Goal: Task Accomplishment & Management: Manage account settings

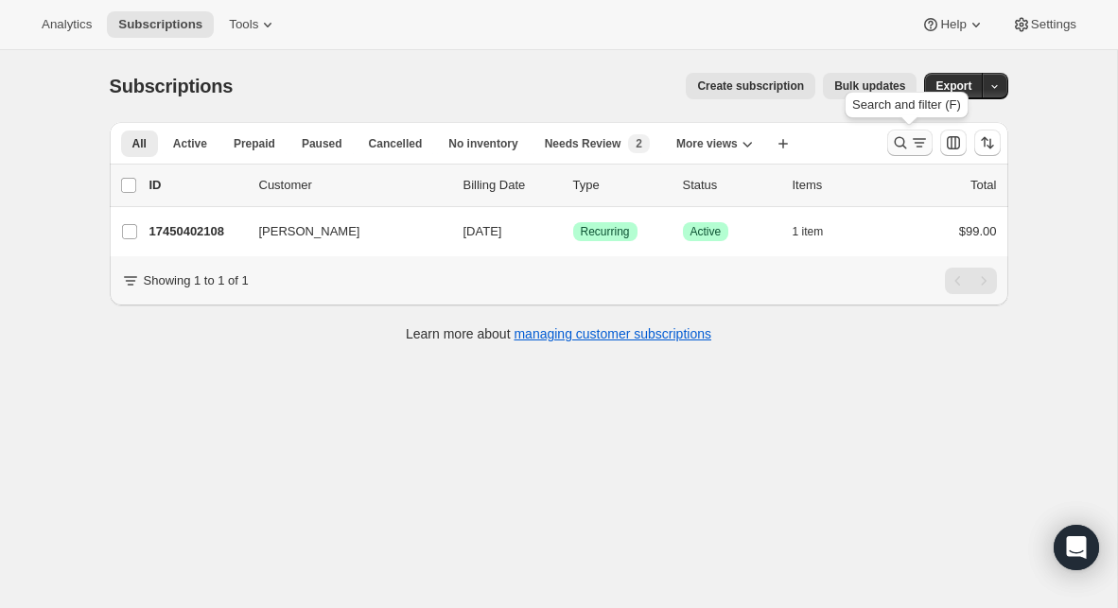
click at [899, 143] on icon "Search and filter results" at bounding box center [900, 142] width 19 height 19
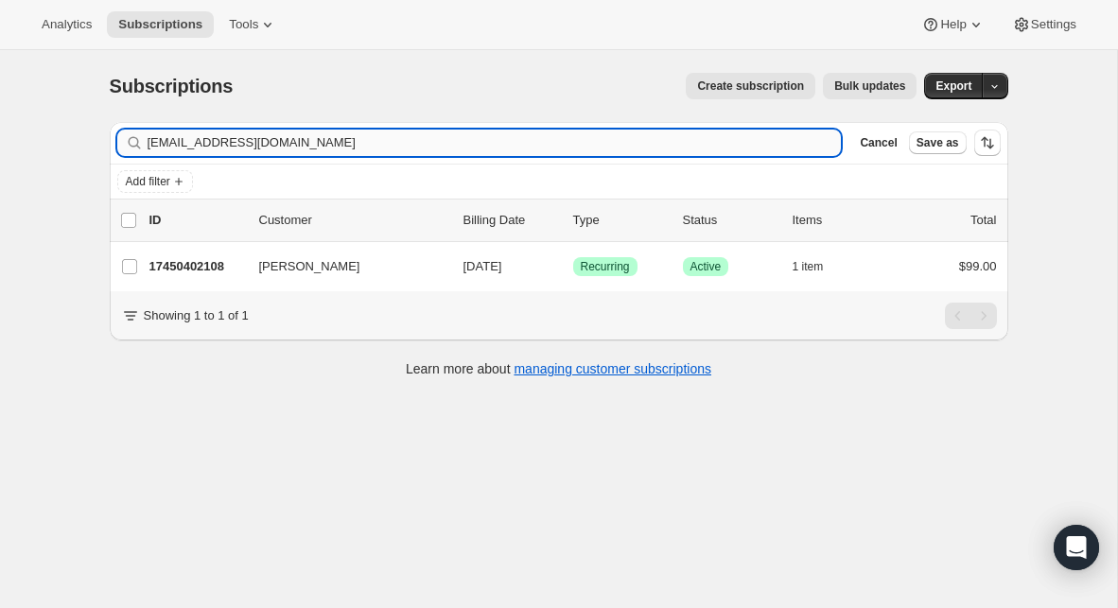
click at [511, 145] on input "[EMAIL_ADDRESS][DOMAIN_NAME]" at bounding box center [494, 143] width 694 height 26
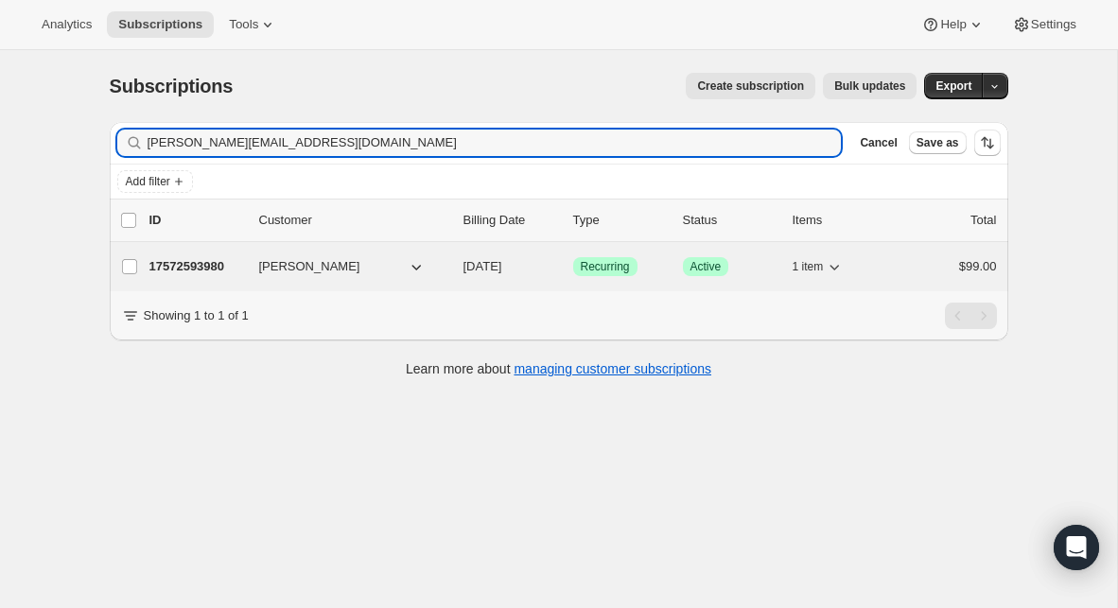
type input "[PERSON_NAME][EMAIL_ADDRESS][DOMAIN_NAME]"
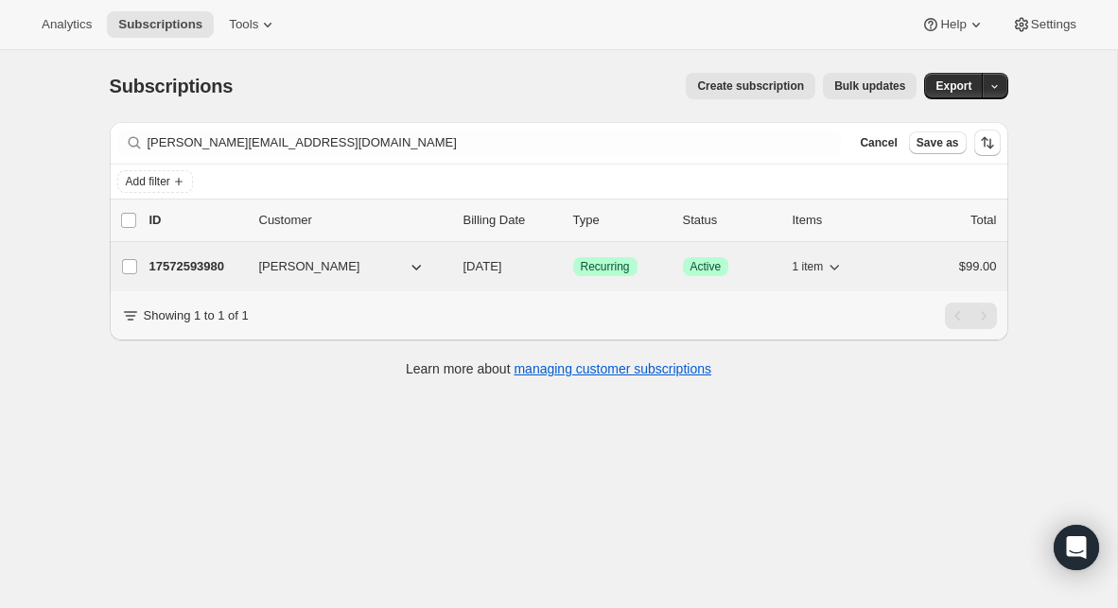
click at [206, 264] on p "17572593980" at bounding box center [196, 266] width 95 height 19
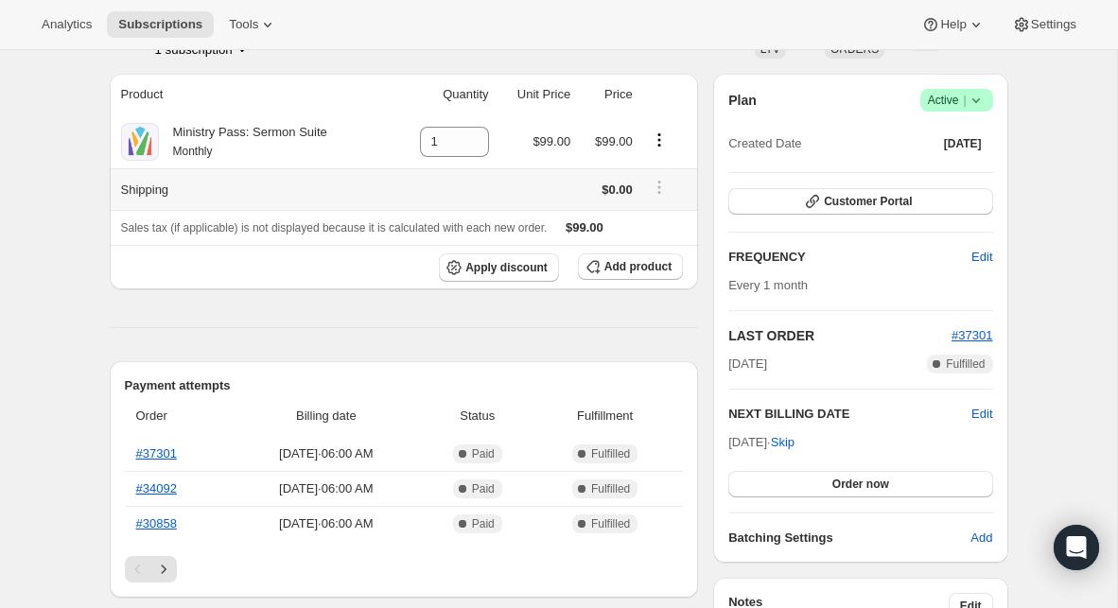
scroll to position [151, 0]
click at [156, 454] on link "#37301" at bounding box center [156, 452] width 41 height 14
click at [520, 269] on span "Apply discount" at bounding box center [506, 266] width 82 height 15
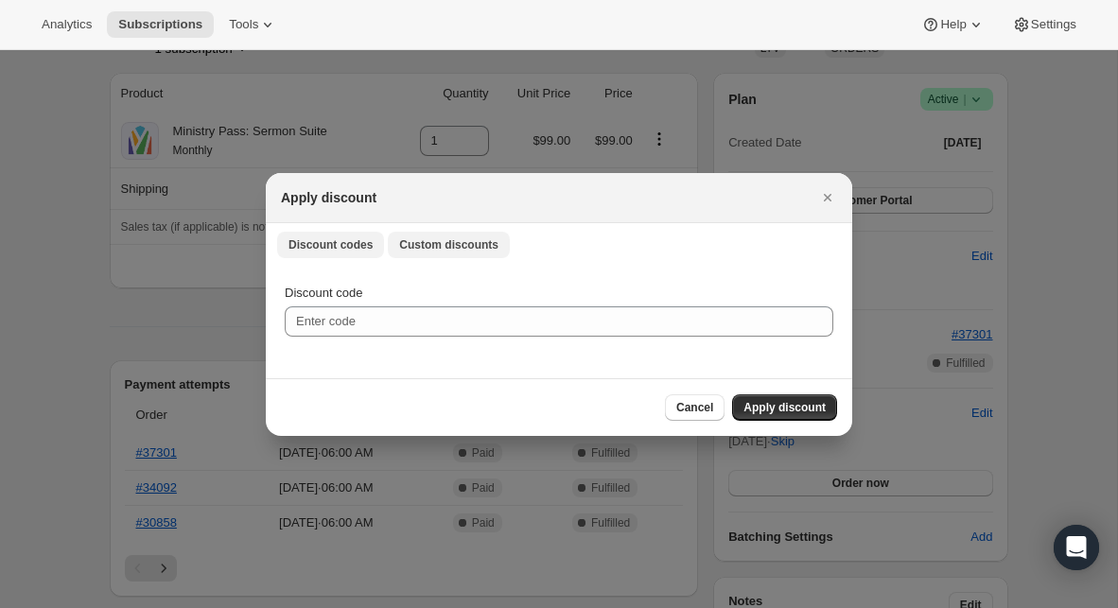
click at [459, 248] on span "Custom discounts" at bounding box center [448, 244] width 99 height 15
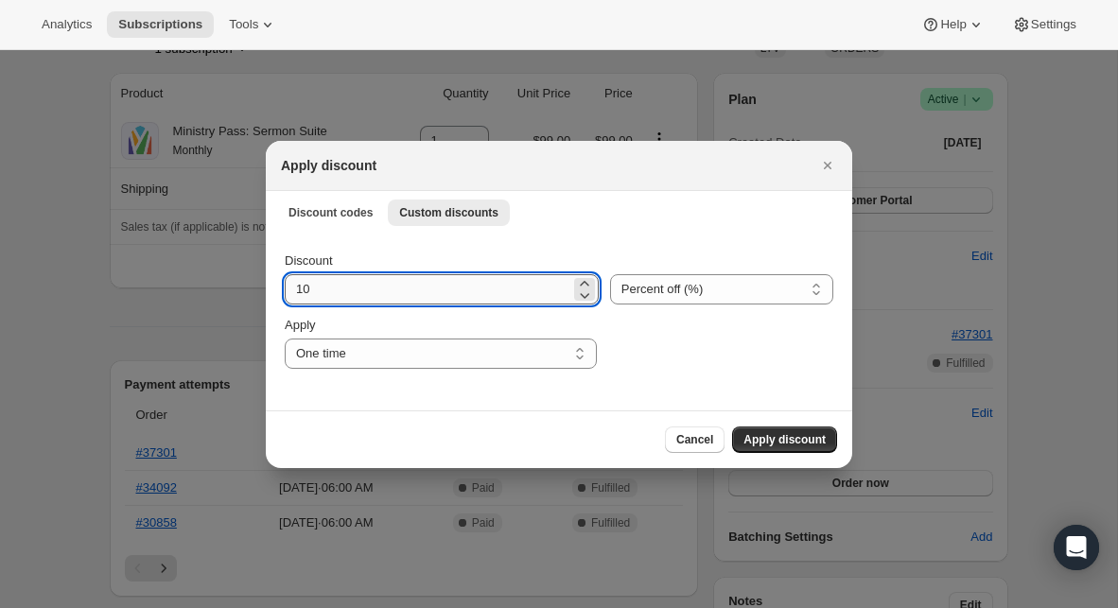
click at [428, 289] on input "10" at bounding box center [428, 289] width 286 height 30
type input "50"
click at [643, 293] on select "Percent off (%) Amount off ($)" at bounding box center [721, 289] width 223 height 30
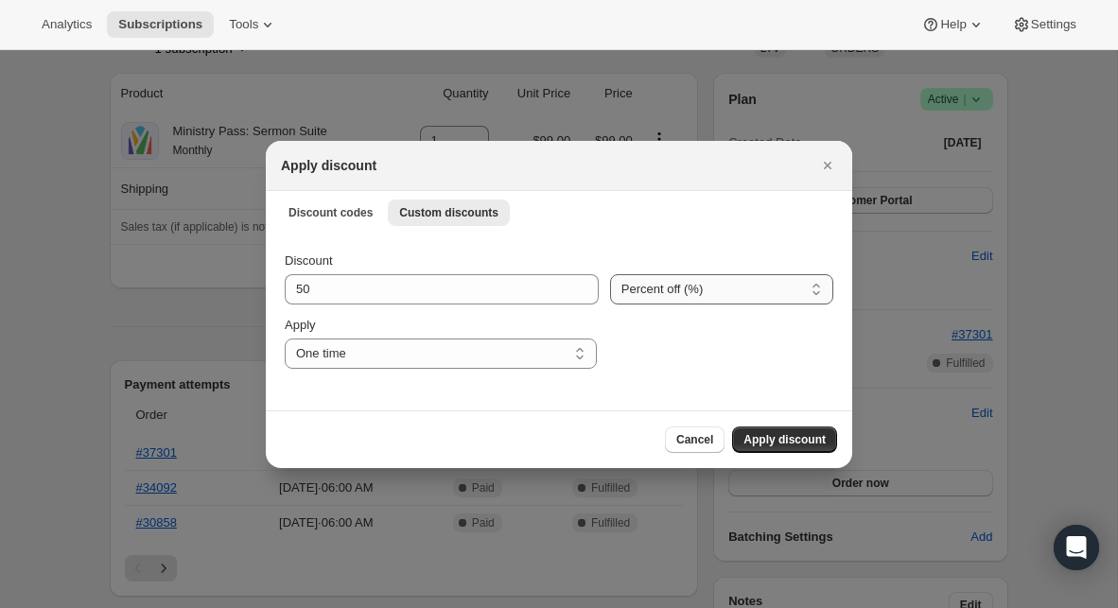
select select "fixed"
click at [610, 274] on select "Percent off (%) Amount off ($)" at bounding box center [721, 289] width 223 height 30
click at [525, 361] on select "One time Specify instances... Indefinitely" at bounding box center [441, 353] width 312 height 30
select select "specific"
click at [285, 338] on select "One time Specify instances... Indefinitely" at bounding box center [441, 353] width 312 height 30
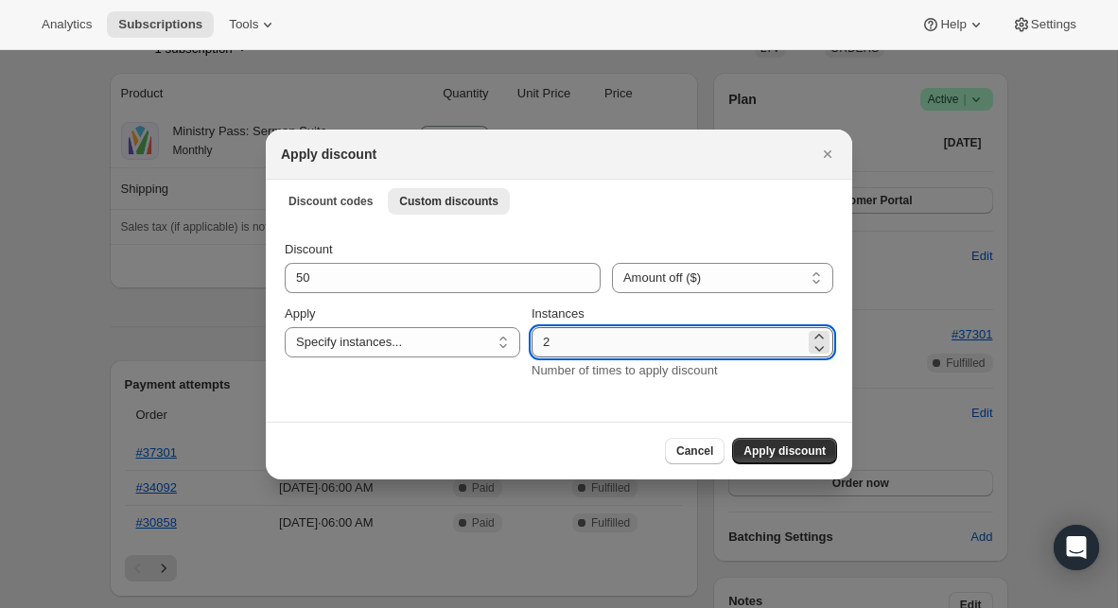
click at [594, 350] on input "2" at bounding box center [667, 342] width 273 height 30
type input "12"
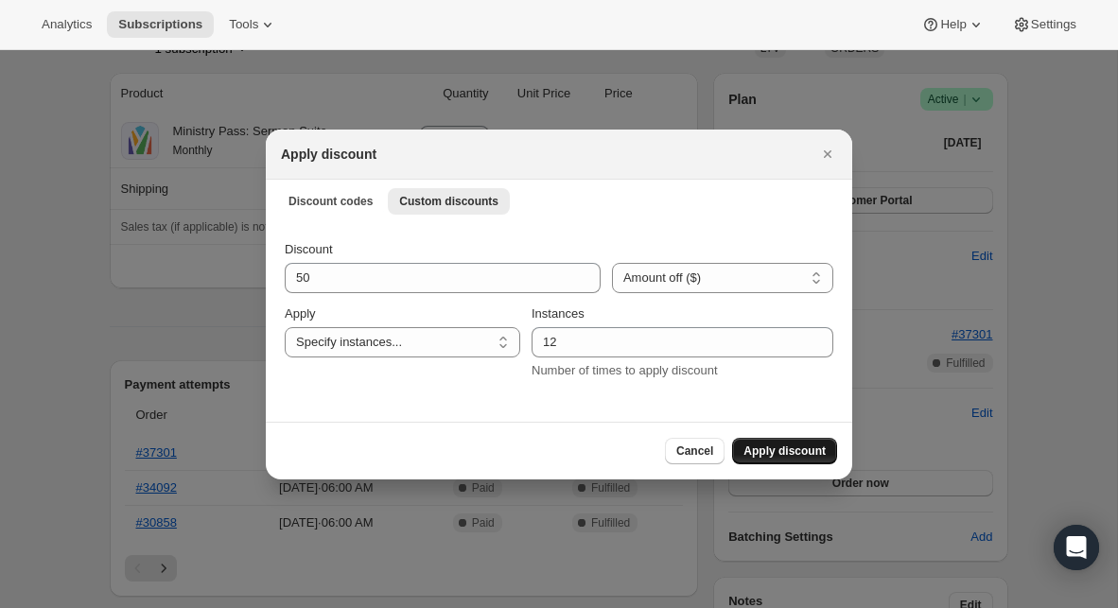
click at [762, 452] on span "Apply discount" at bounding box center [784, 450] width 82 height 15
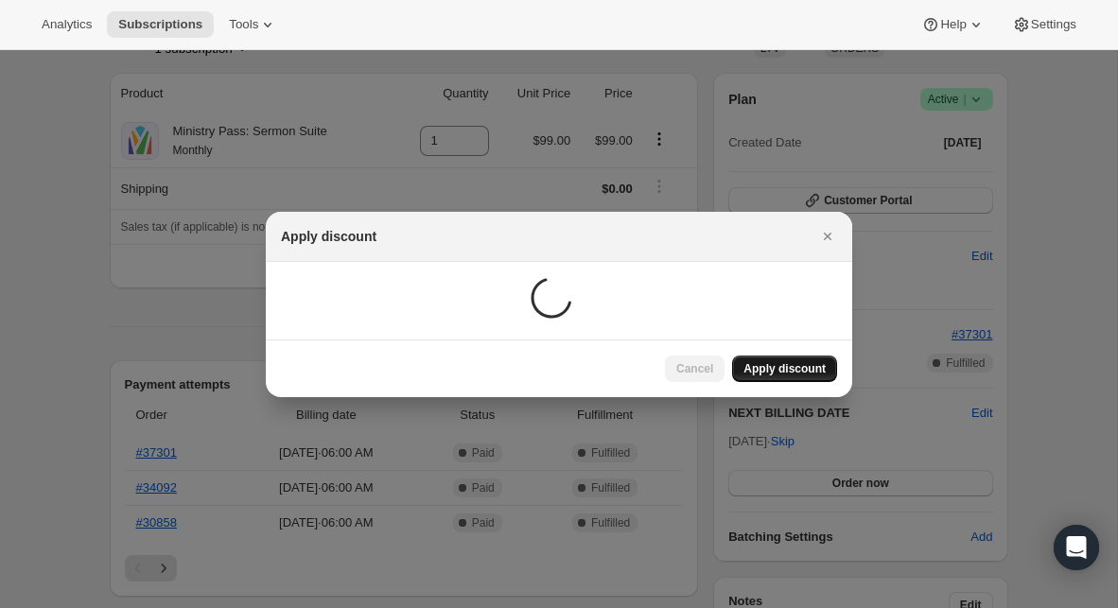
scroll to position [151, 0]
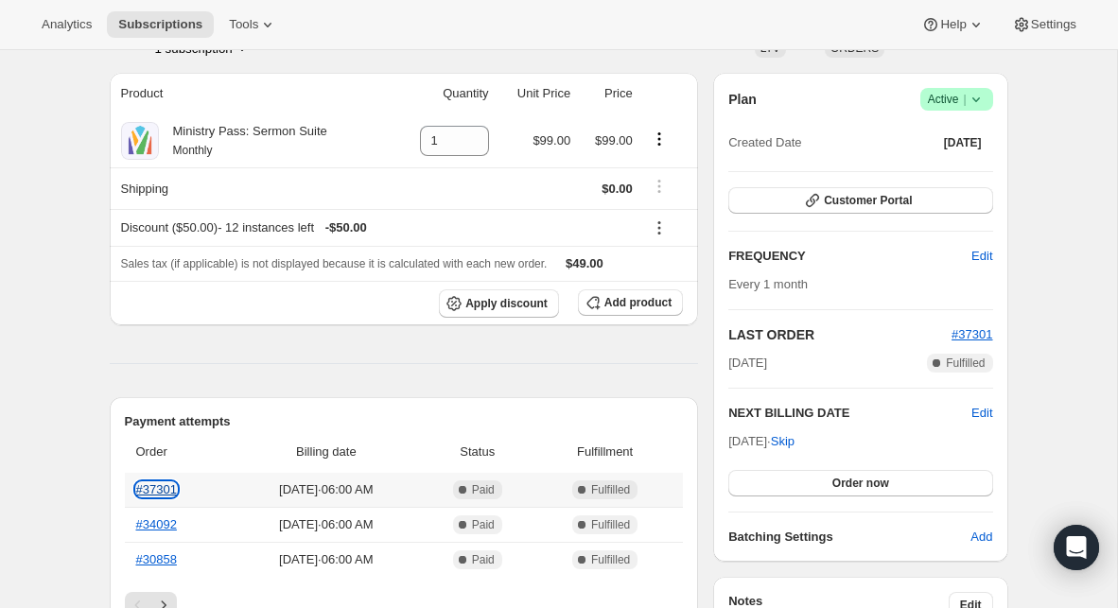
click at [151, 488] on link "#37301" at bounding box center [156, 489] width 41 height 14
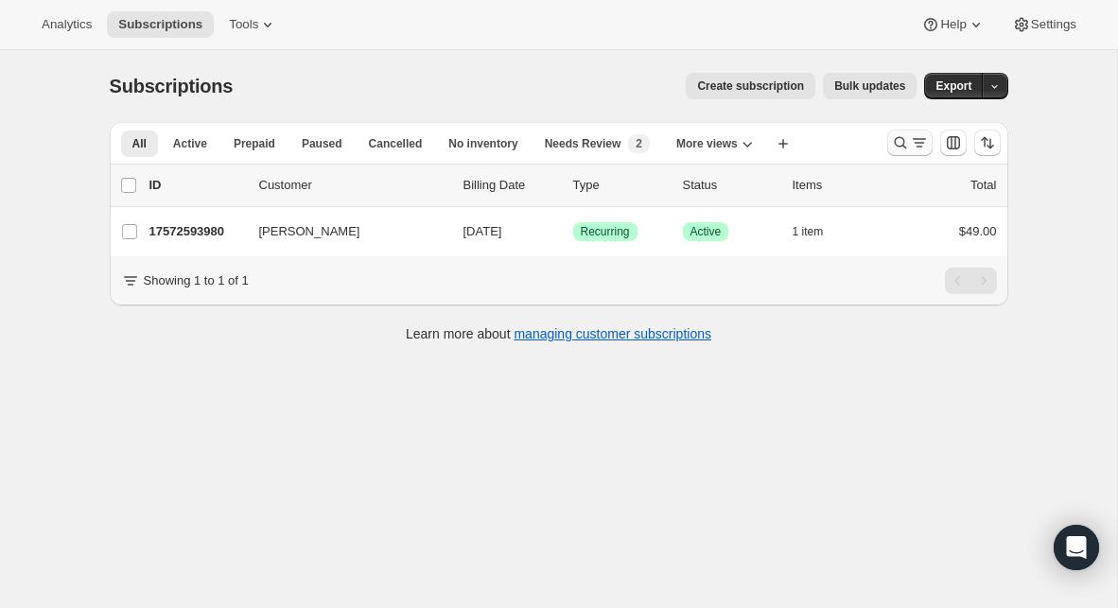
click at [896, 142] on icon "Search and filter results" at bounding box center [900, 142] width 19 height 19
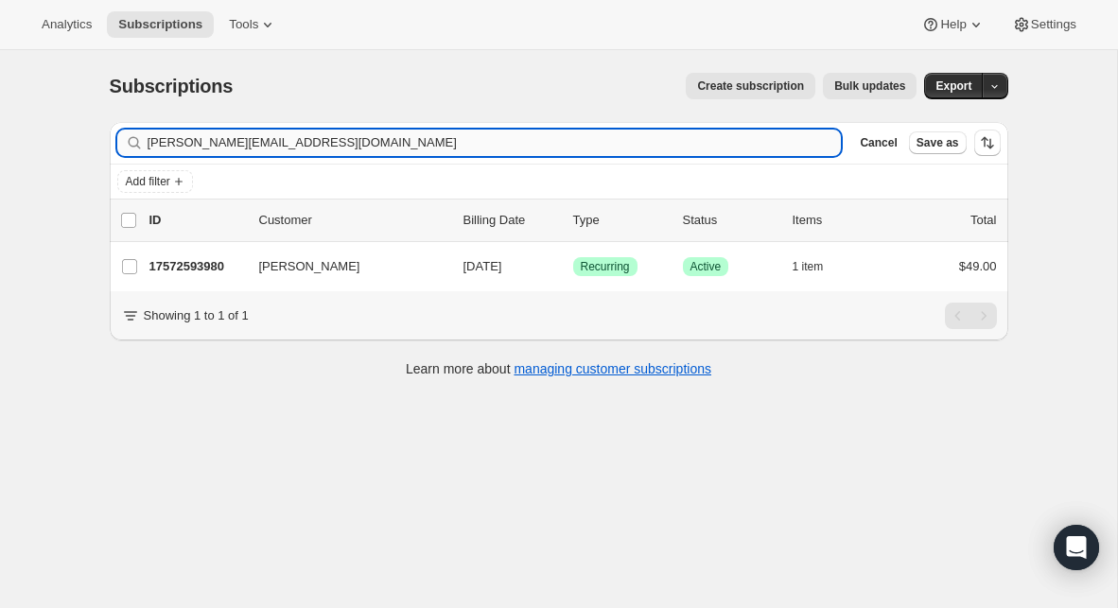
click at [536, 142] on input "[PERSON_NAME][EMAIL_ADDRESS][DOMAIN_NAME]" at bounding box center [494, 143] width 694 height 26
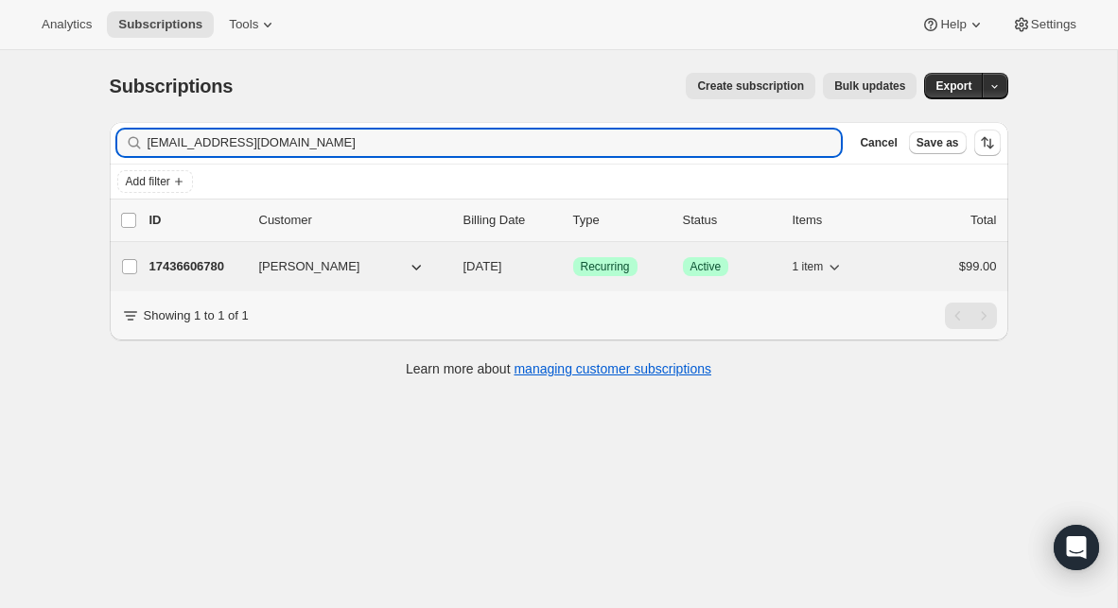
type input "[EMAIL_ADDRESS][DOMAIN_NAME]"
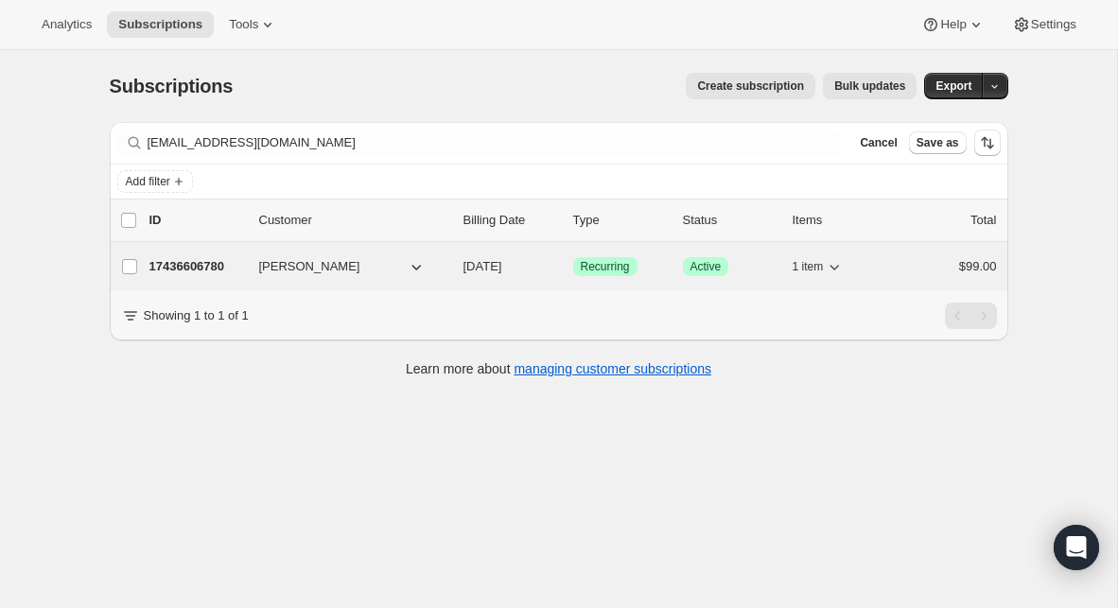
click at [205, 268] on p "17436606780" at bounding box center [196, 266] width 95 height 19
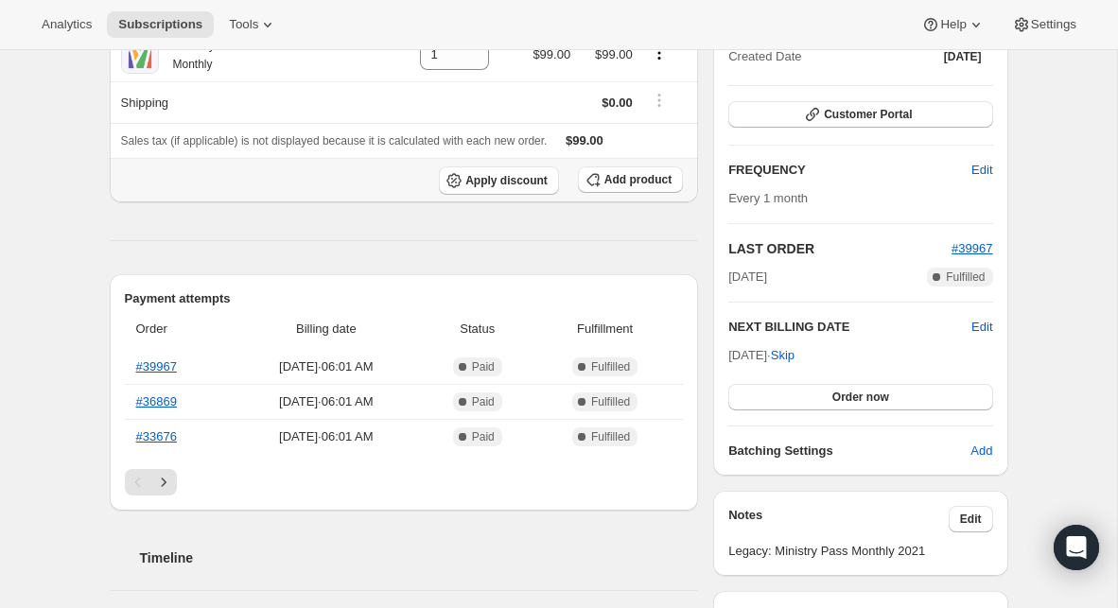
scroll to position [241, 0]
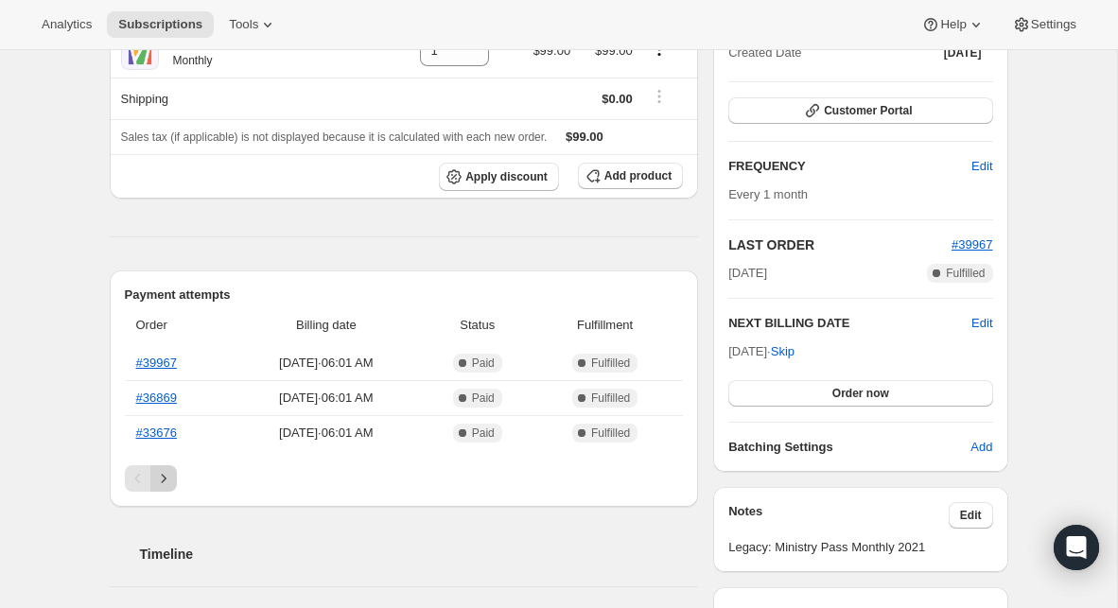
click at [172, 479] on button "Next" at bounding box center [163, 478] width 26 height 26
click at [172, 479] on icon "Next" at bounding box center [163, 478] width 19 height 19
click at [165, 480] on icon "Next" at bounding box center [163, 478] width 19 height 19
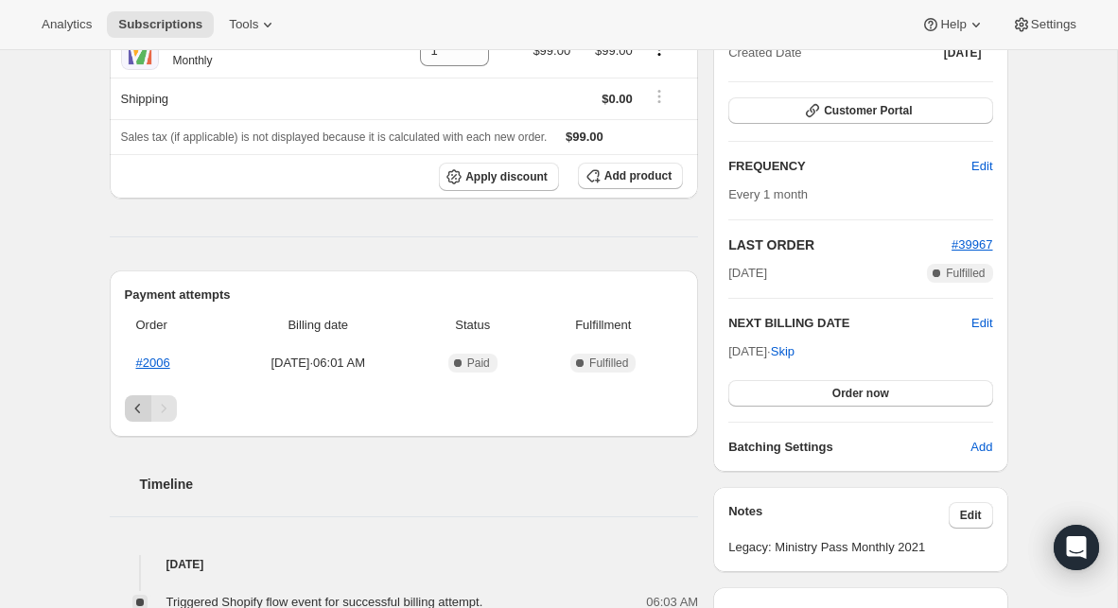
click at [134, 407] on icon "Previous" at bounding box center [138, 408] width 19 height 19
